Goal: Communication & Community: Ask a question

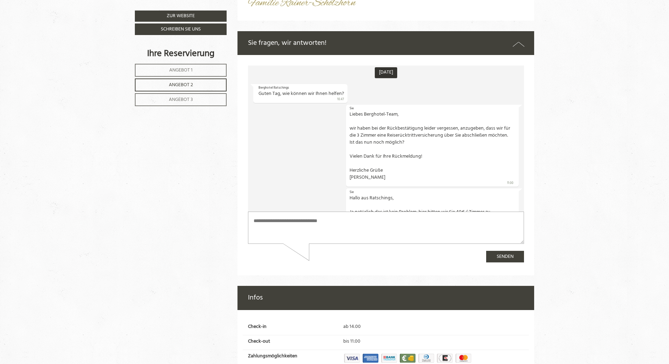
scroll to position [59, 0]
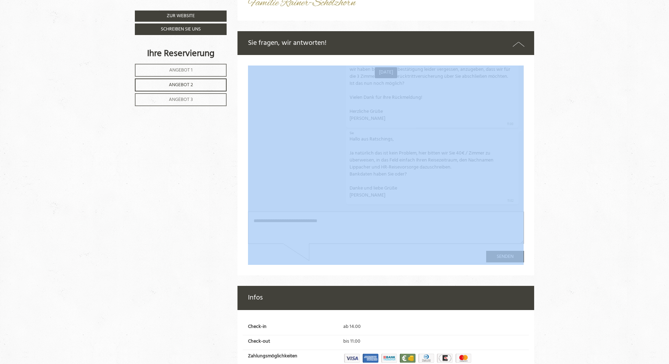
click at [519, 42] on icon at bounding box center [519, 44] width 12 height 10
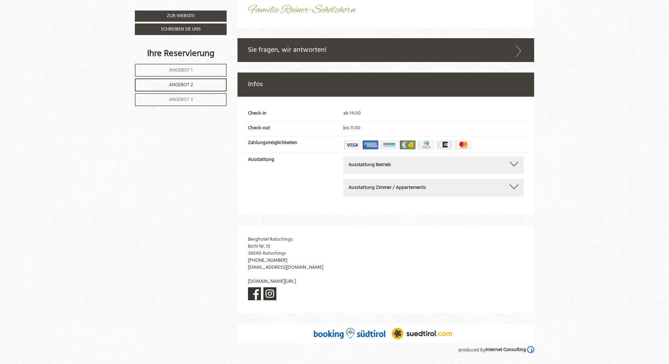
click at [519, 45] on icon at bounding box center [519, 51] width 10 height 12
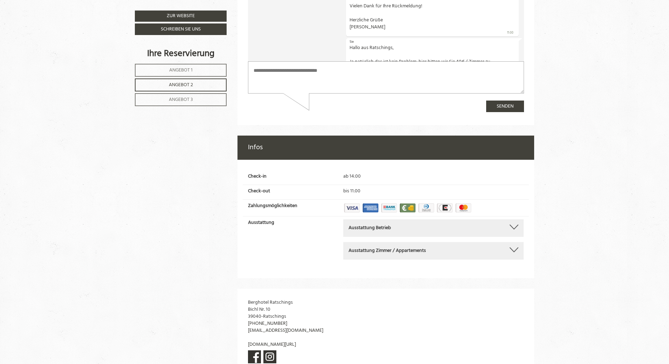
scroll to position [35, 0]
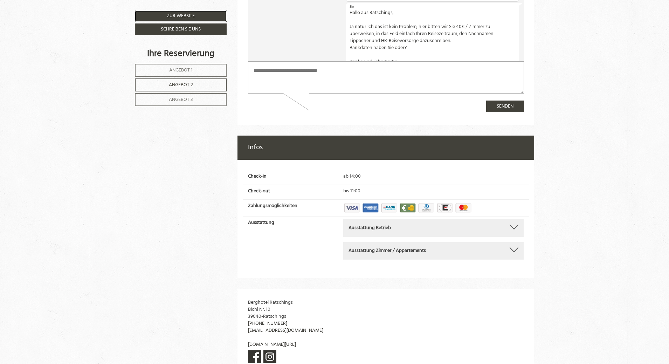
click at [201, 15] on link "Zur Website" at bounding box center [181, 16] width 92 height 11
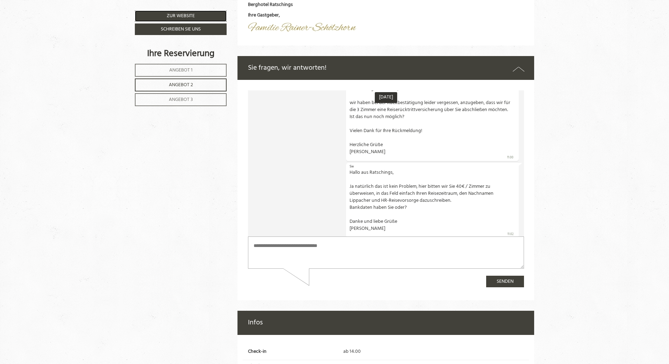
scroll to position [59, 0]
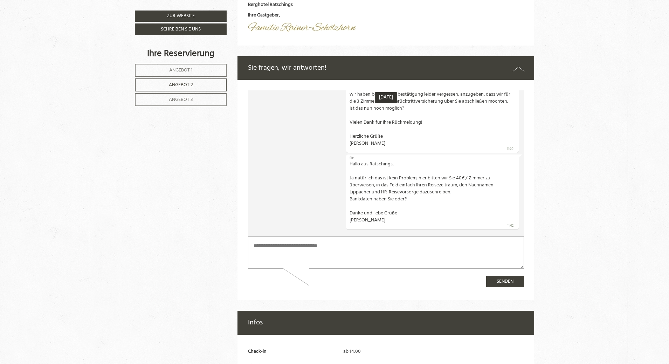
click at [433, 252] on textarea at bounding box center [386, 252] width 276 height 32
type textarea "*"
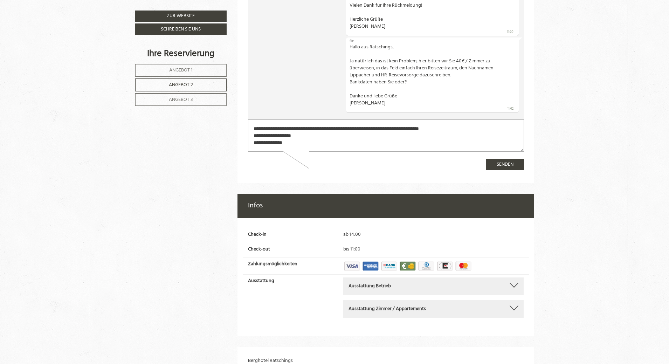
scroll to position [2019, 0]
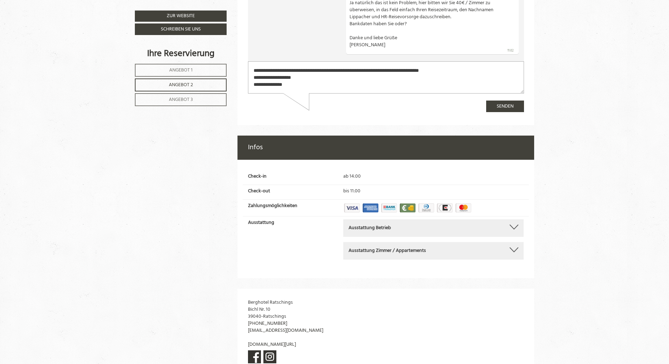
click at [253, 69] on textarea "**********" at bounding box center [386, 78] width 276 height 32
type textarea "**********"
click at [502, 106] on button "Senden" at bounding box center [505, 107] width 38 height 12
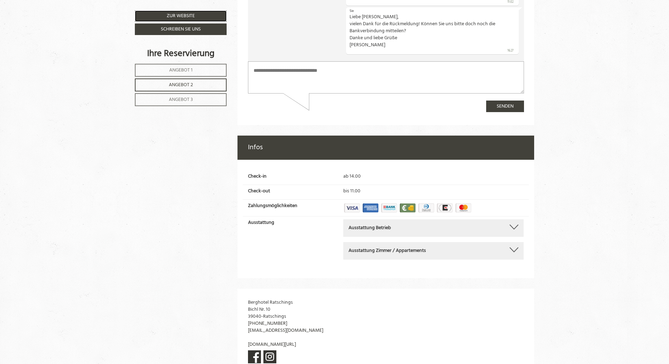
click at [188, 13] on link "Zur Website" at bounding box center [181, 16] width 92 height 11
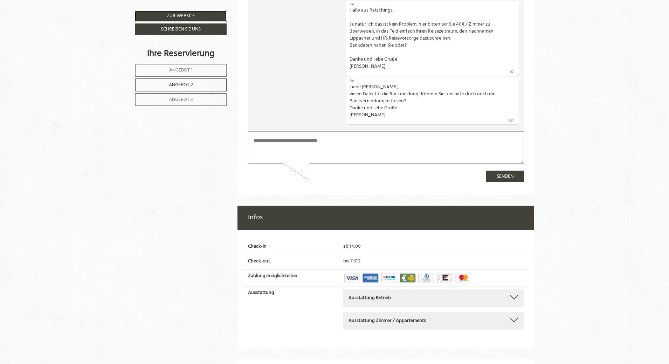
scroll to position [2089, 0]
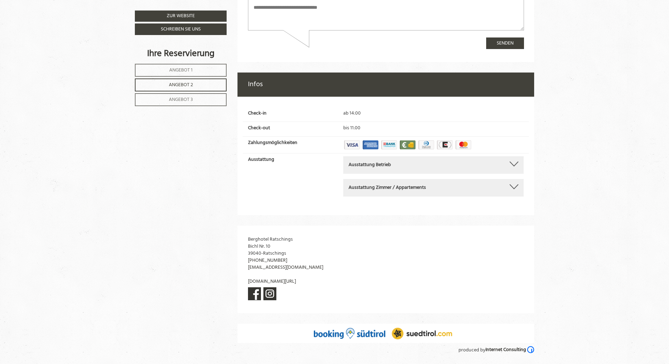
click at [514, 161] on div at bounding box center [514, 163] width 9 height 5
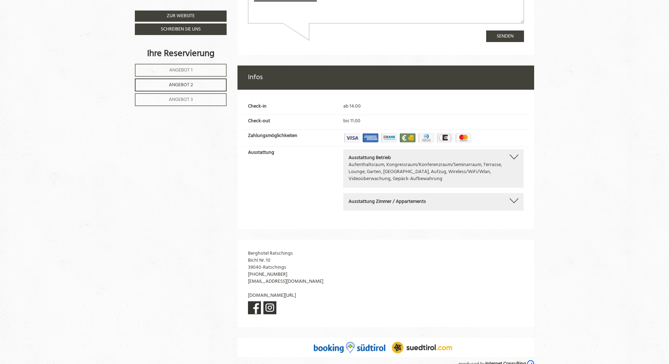
click at [514, 204] on div "Ausstattung Zimmer / Appartements" at bounding box center [434, 201] width 170 height 7
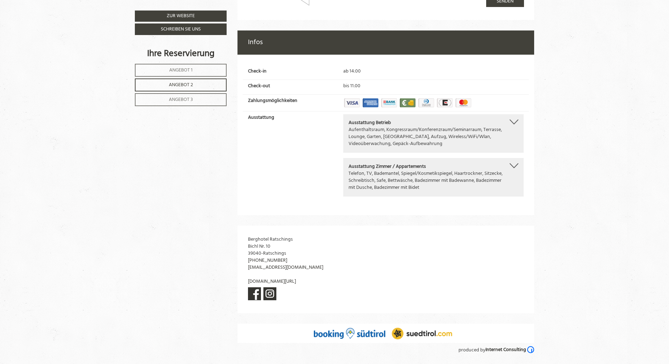
scroll to position [2131, 0]
